Goal: Task Accomplishment & Management: Use online tool/utility

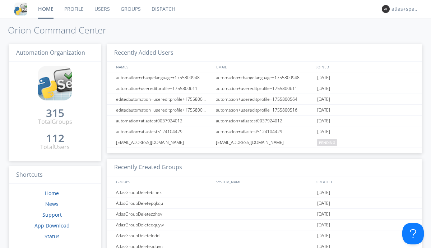
click at [163, 9] on link "Dispatch" at bounding box center [163, 9] width 35 height 18
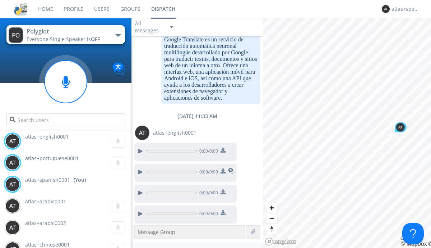
scroll to position [934, 0]
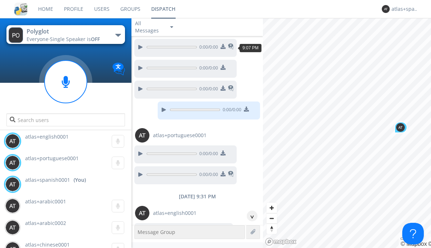
scroll to position [55, 0]
click at [250, 216] on div "^" at bounding box center [252, 215] width 11 height 11
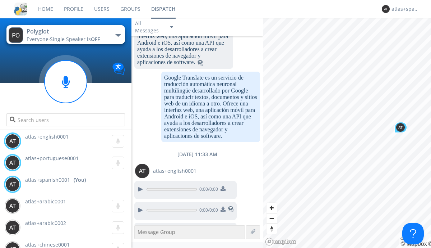
scroll to position [934, 0]
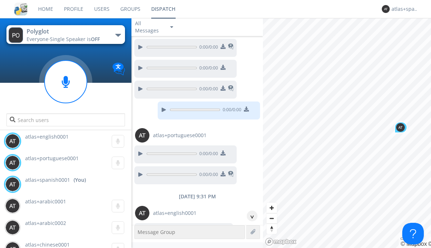
scroll to position [33, 0]
click at [250, 216] on div "^" at bounding box center [252, 215] width 11 height 11
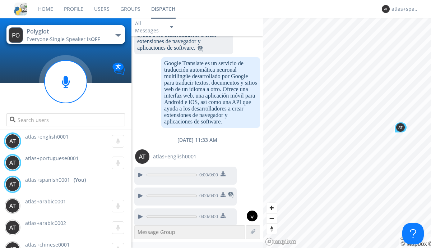
scroll to position [913, 0]
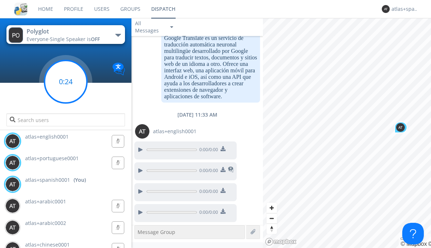
click at [66, 82] on g at bounding box center [66, 81] width 42 height 42
